Goal: Connect with others: Connect with others

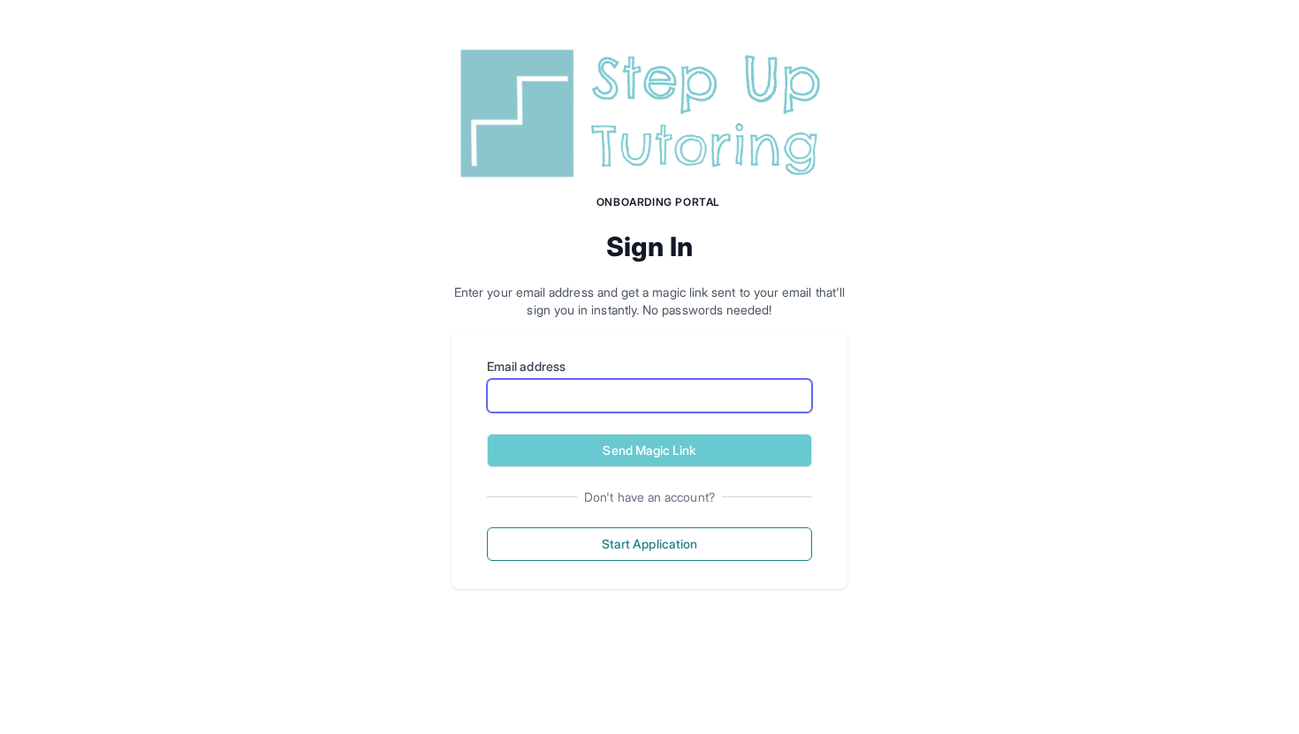
click at [668, 411] on input "Email address" at bounding box center [649, 396] width 325 height 34
click at [697, 388] on input "Email address" at bounding box center [649, 396] width 325 height 34
click at [856, 425] on div "Onboarding Portal Sign In Enter your email address and get a magic link sent to…" at bounding box center [649, 316] width 1299 height 632
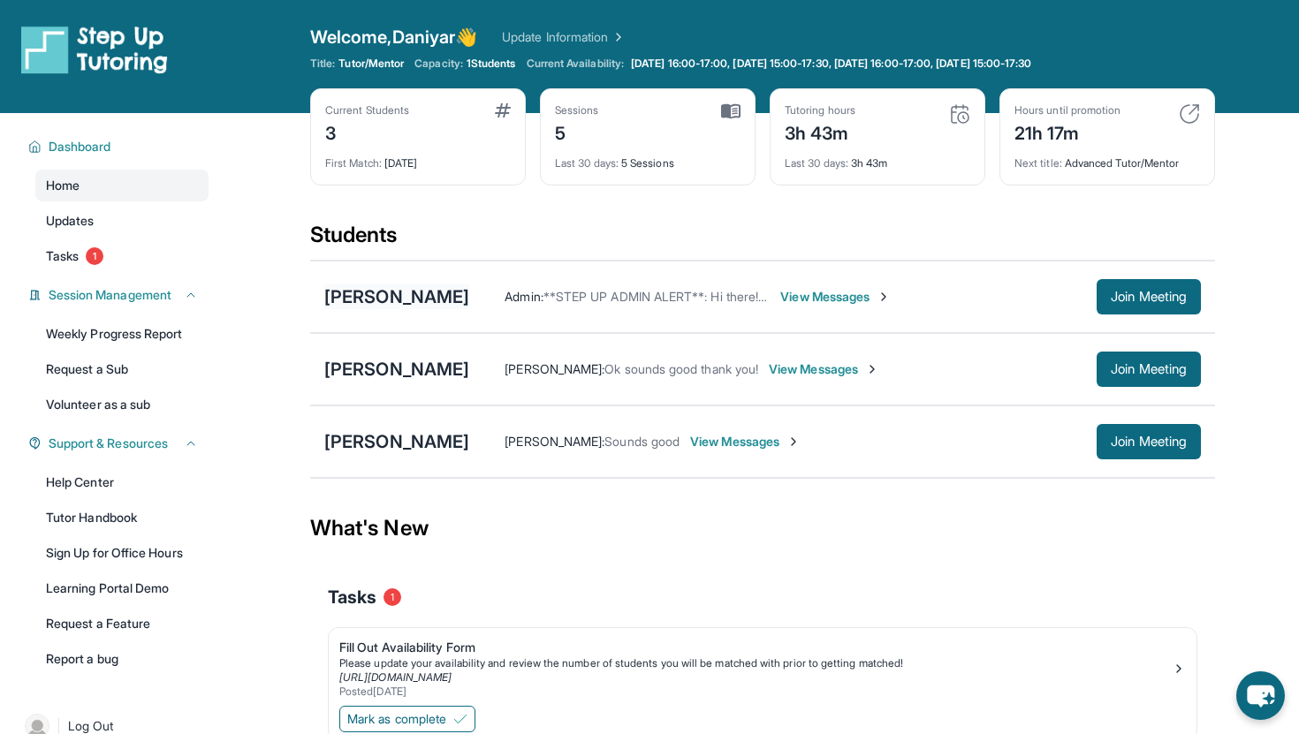
click at [352, 292] on div "[PERSON_NAME]" at bounding box center [396, 297] width 145 height 25
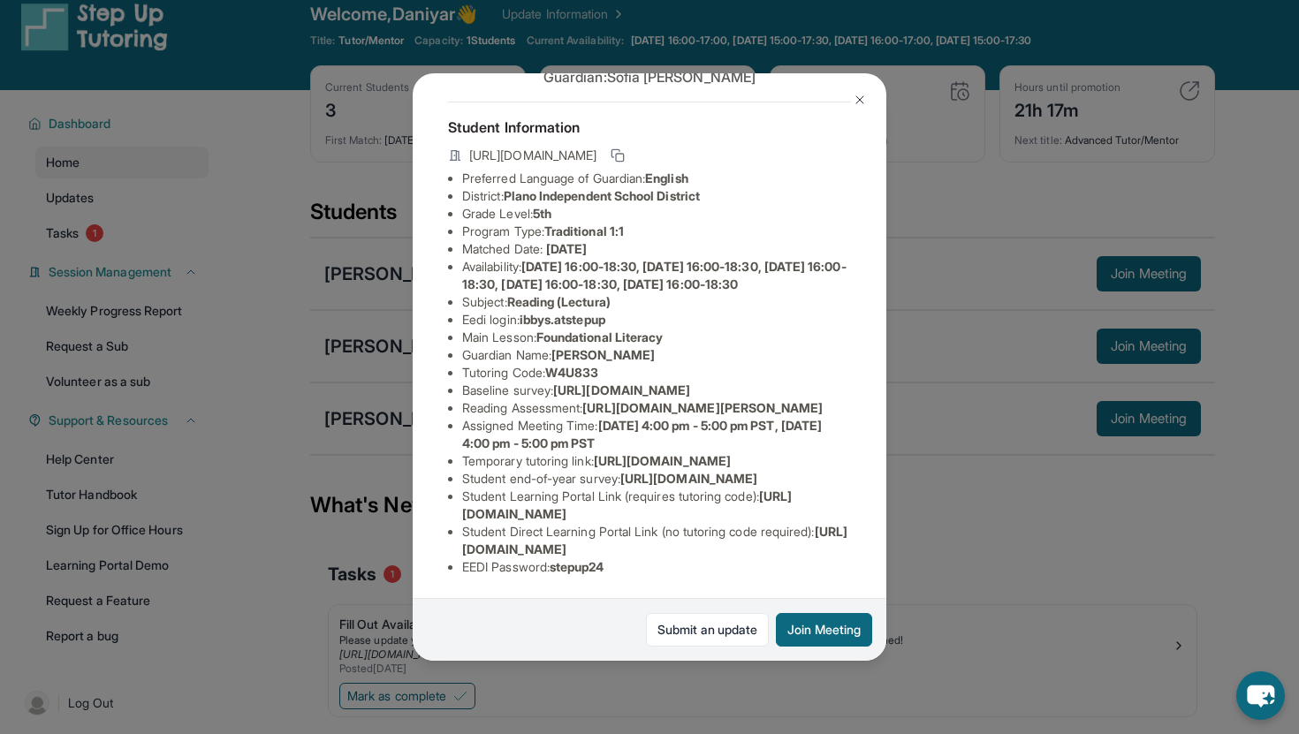
scroll to position [27, 0]
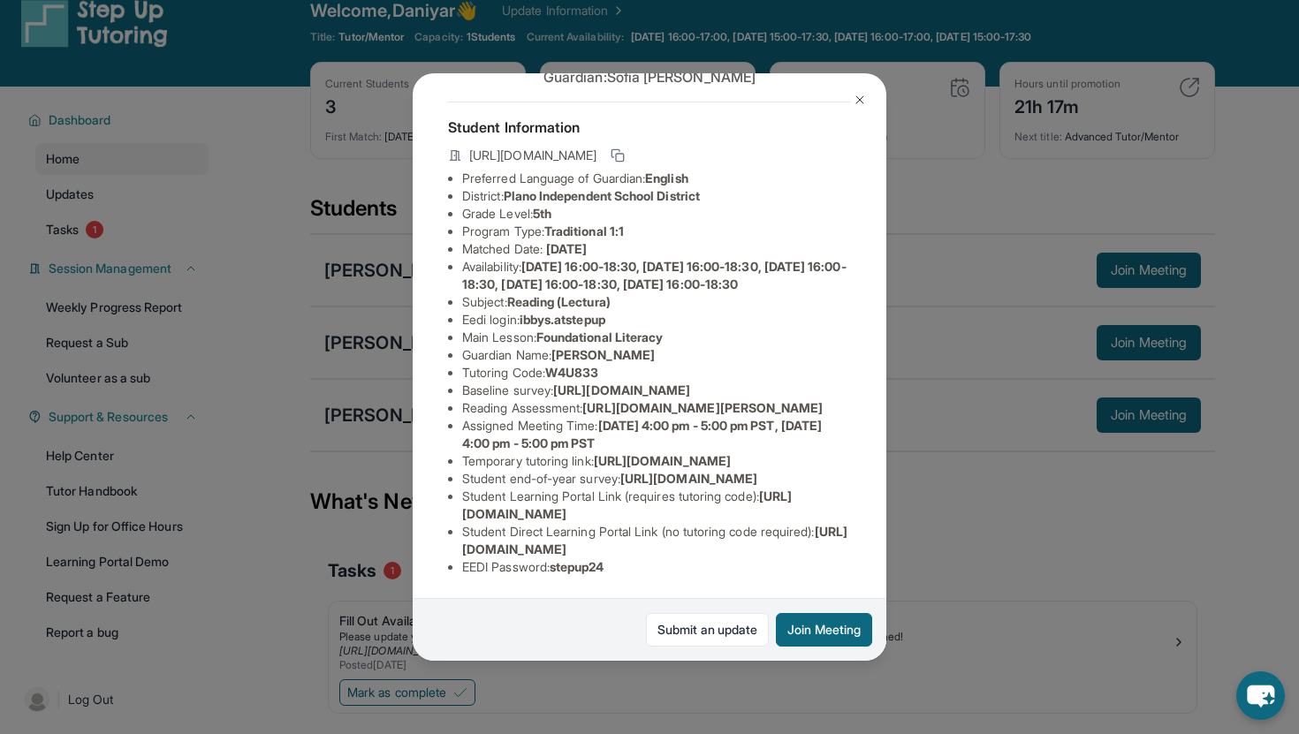
drag, startPoint x: 565, startPoint y: 286, endPoint x: 592, endPoint y: 266, distance: 34.1
click at [592, 399] on li "Reading Assessment : https://sqcb3vat.paperform.co/?id=2025-s10814&name=Ibby%20…" at bounding box center [656, 408] width 389 height 18
copy span "https://sqcb3vat.paperform.co/?id=2025-"
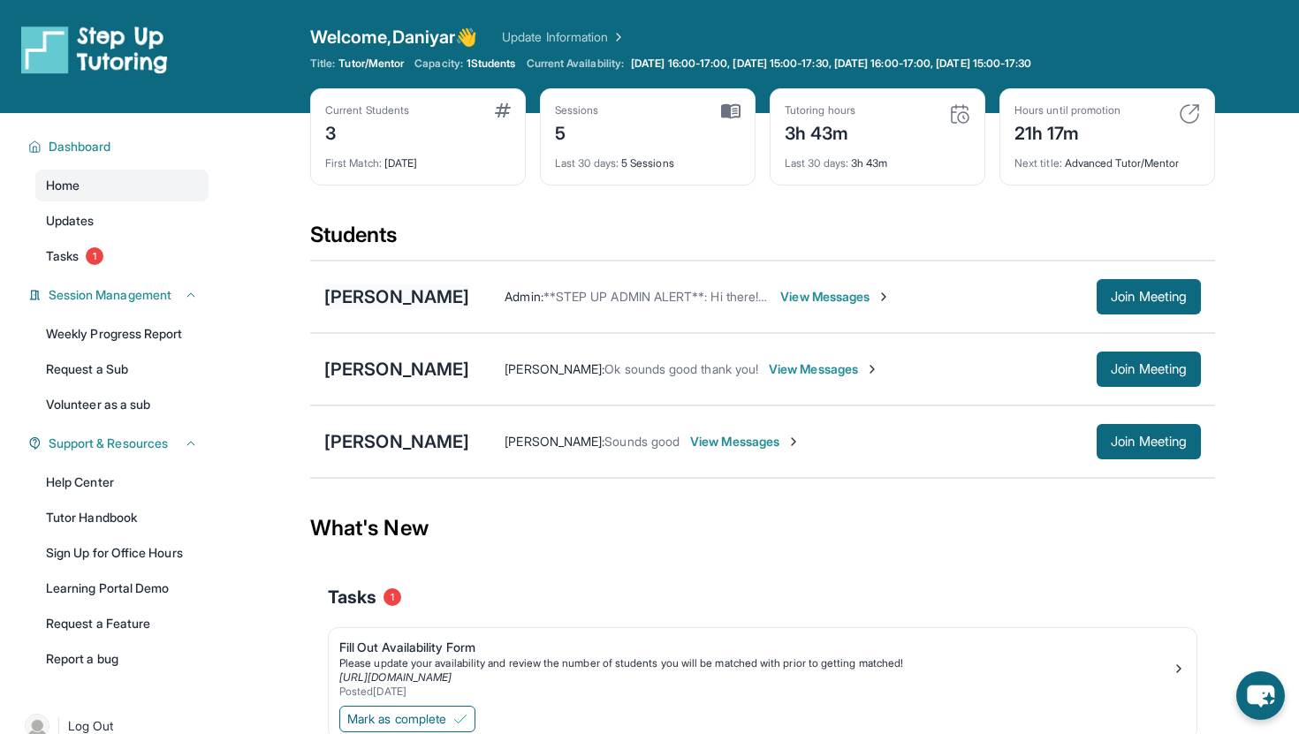
click at [348, 303] on div "[PERSON_NAME]" at bounding box center [396, 297] width 145 height 25
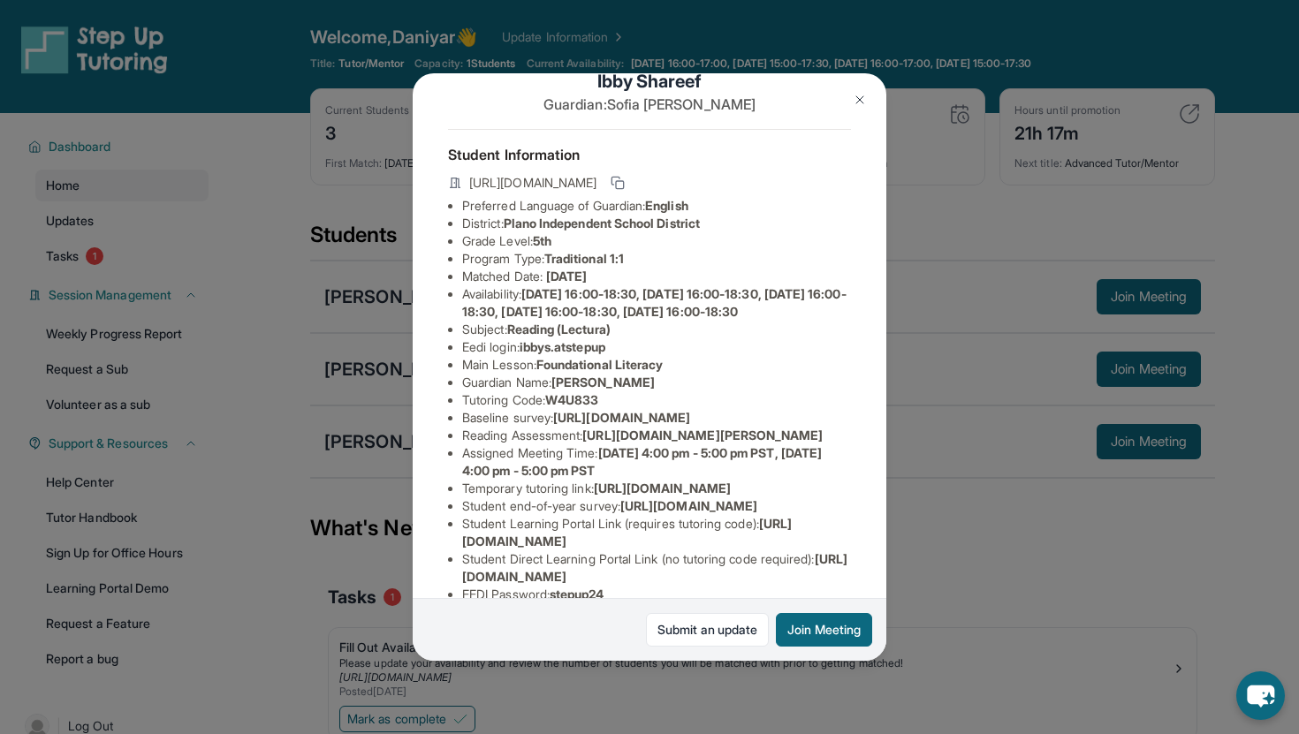
scroll to position [52, 0]
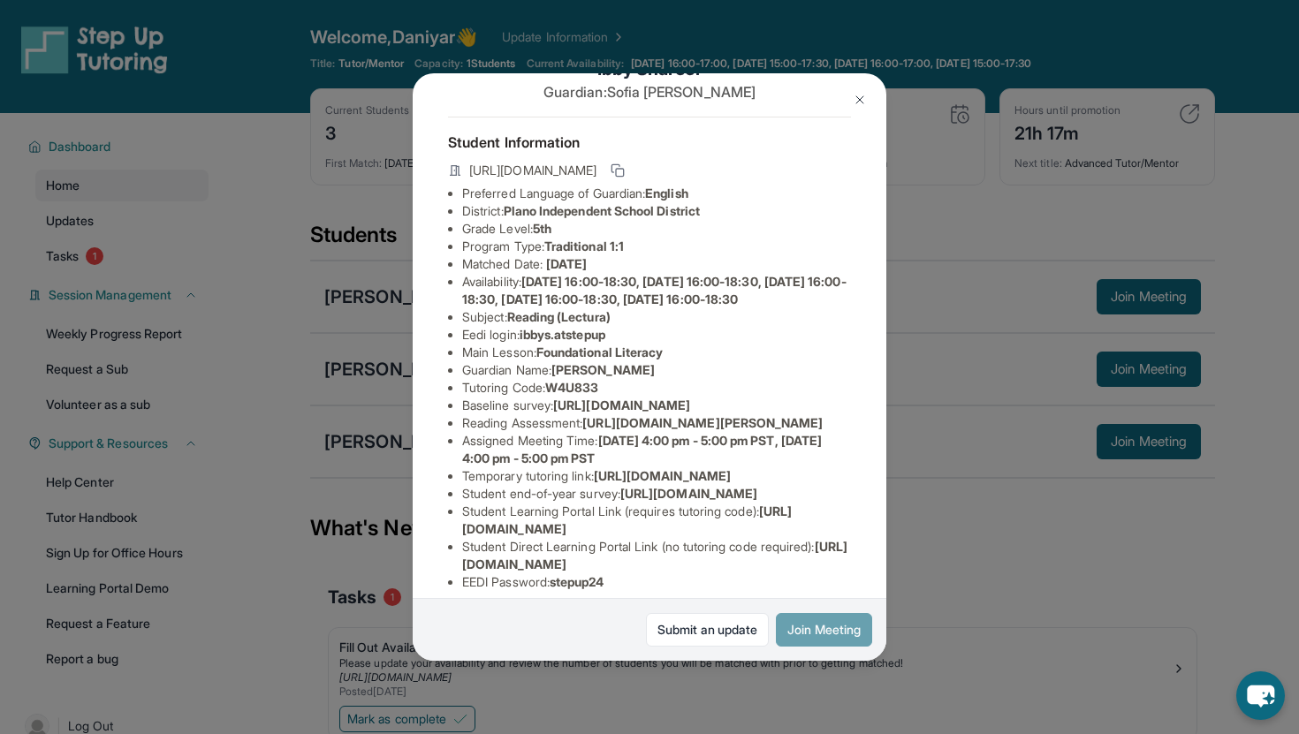
click at [840, 634] on button "Join Meeting" at bounding box center [824, 630] width 96 height 34
